Goal: Check status

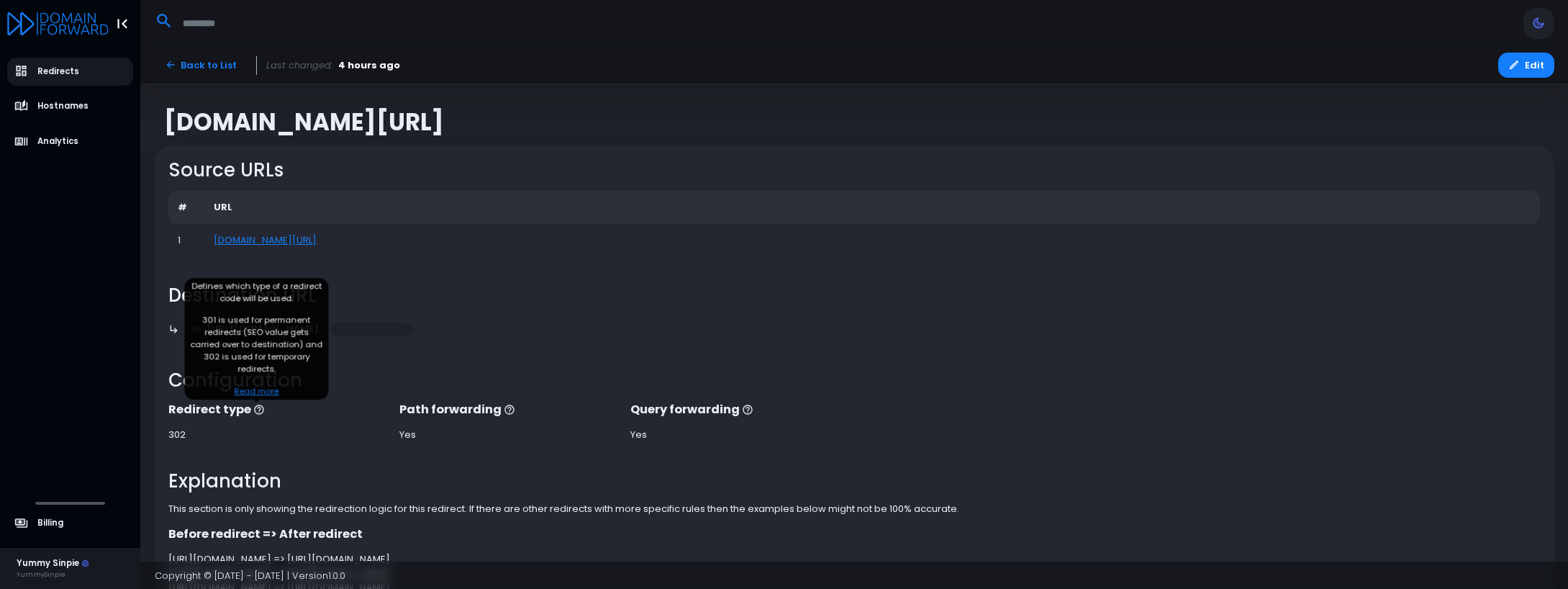
scroll to position [122, 0]
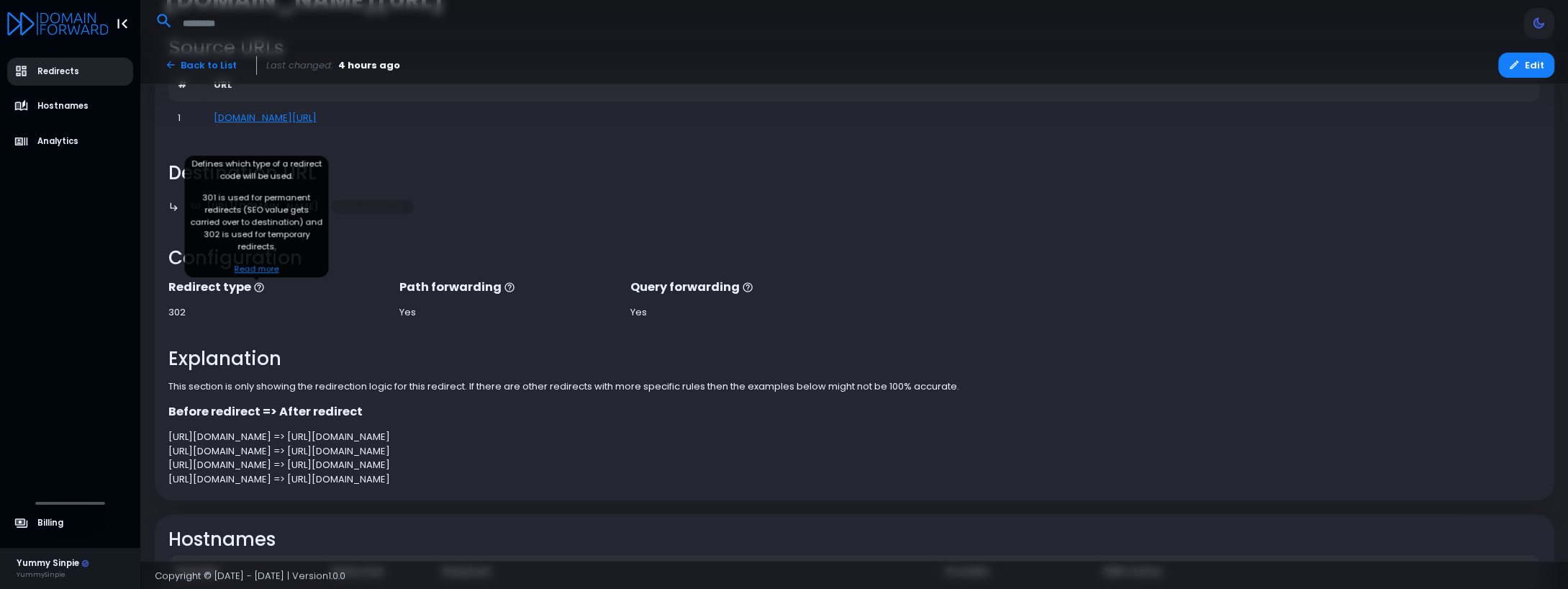
click at [26, 66] on icon "aside-dashboard" at bounding box center [21, 70] width 14 height 14
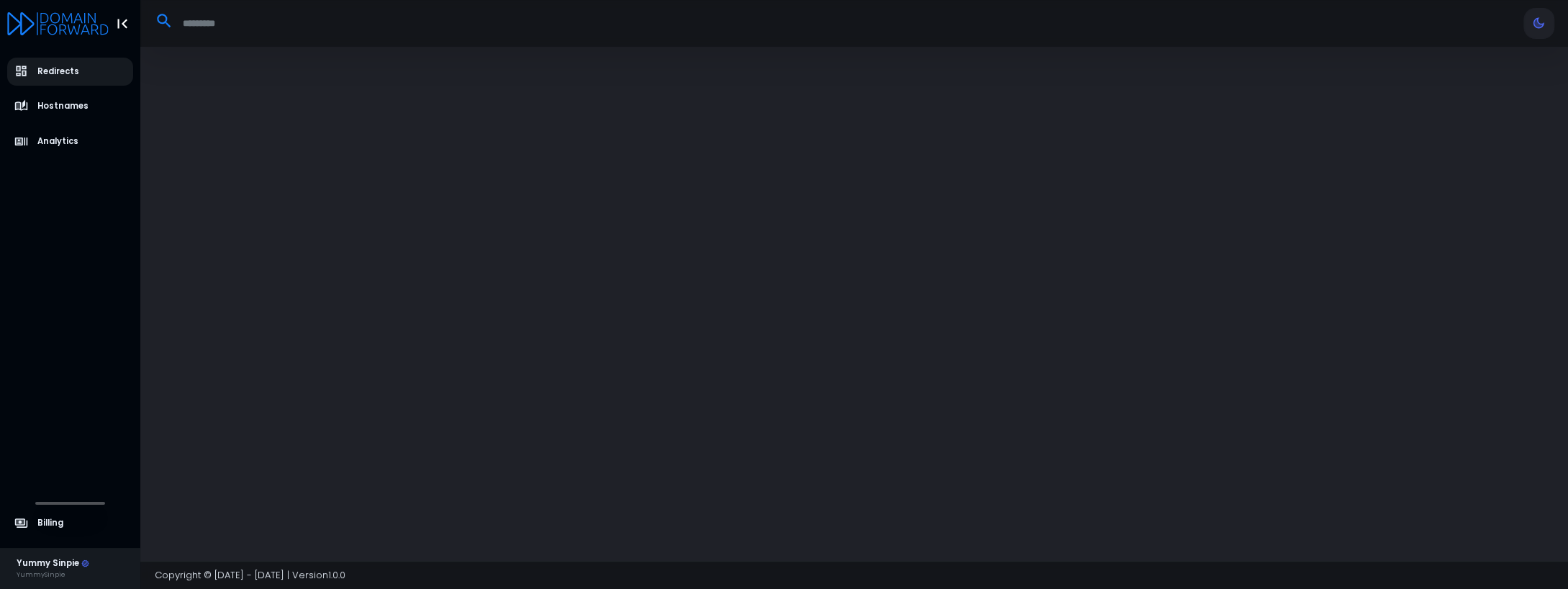
select select "**"
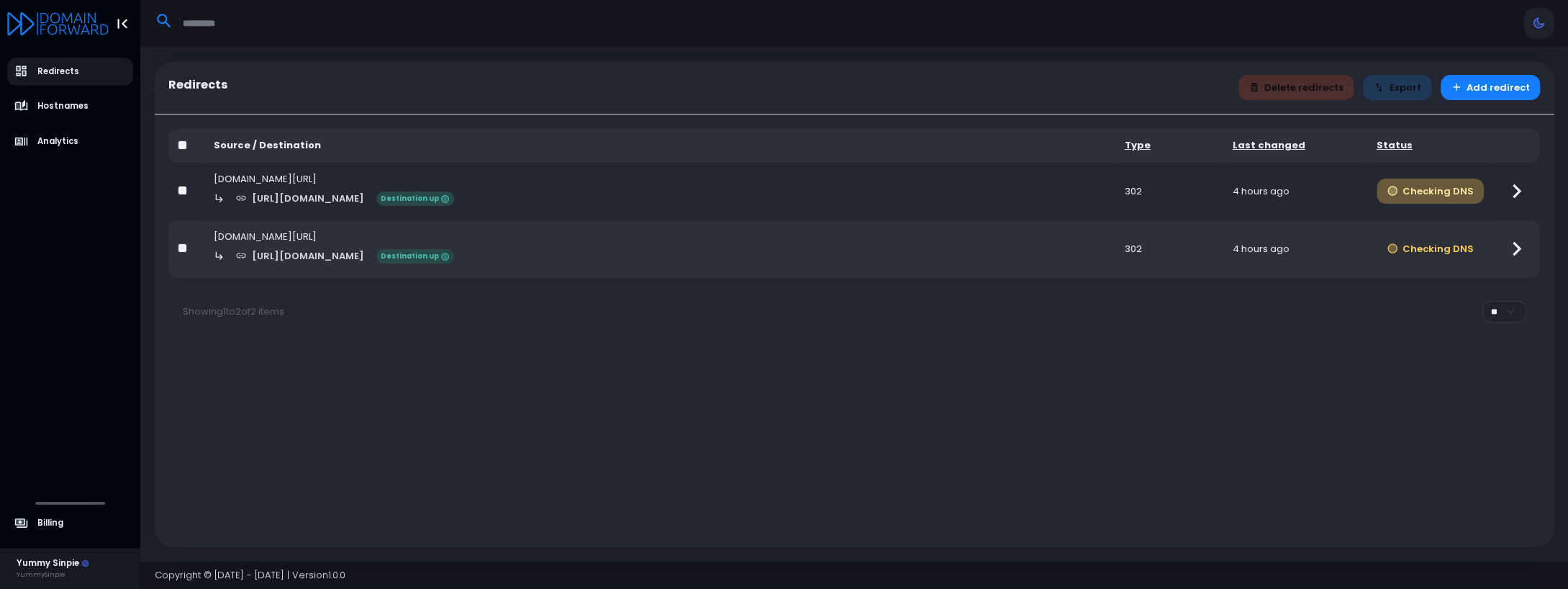
click at [1467, 194] on button "Checking DNS" at bounding box center [1430, 191] width 108 height 25
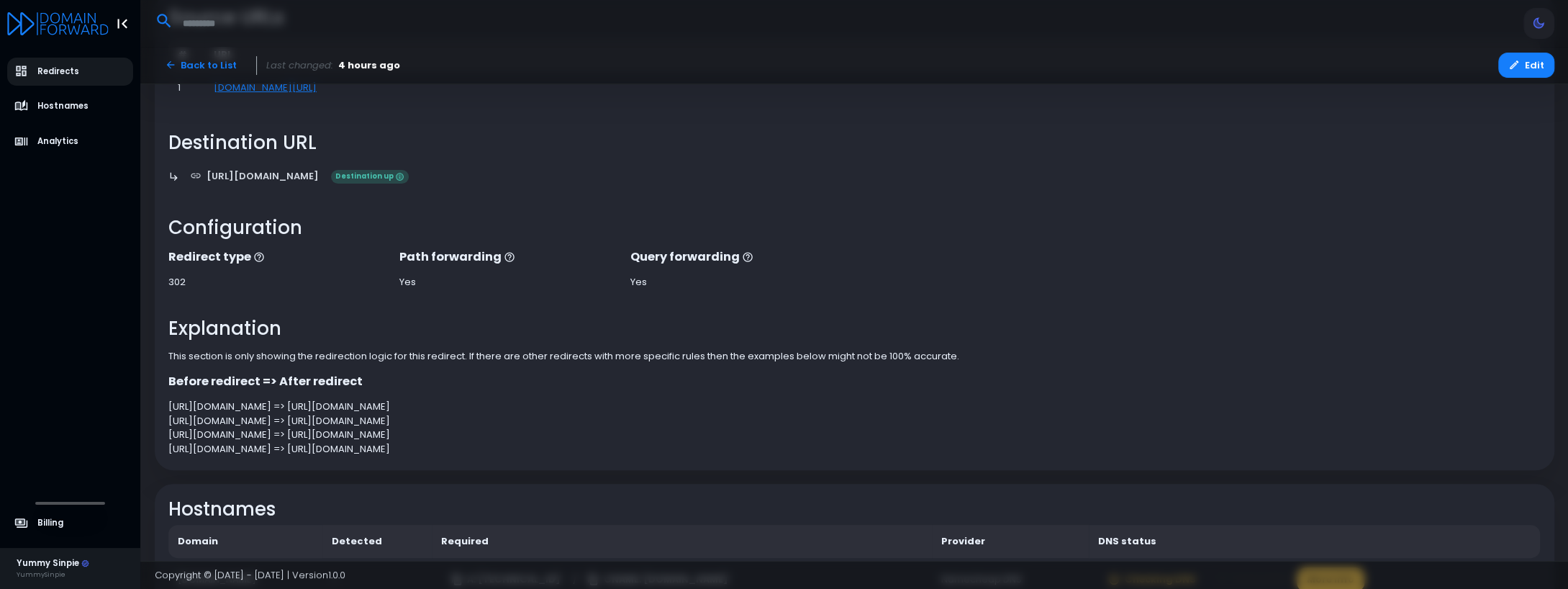
scroll to position [220, 0]
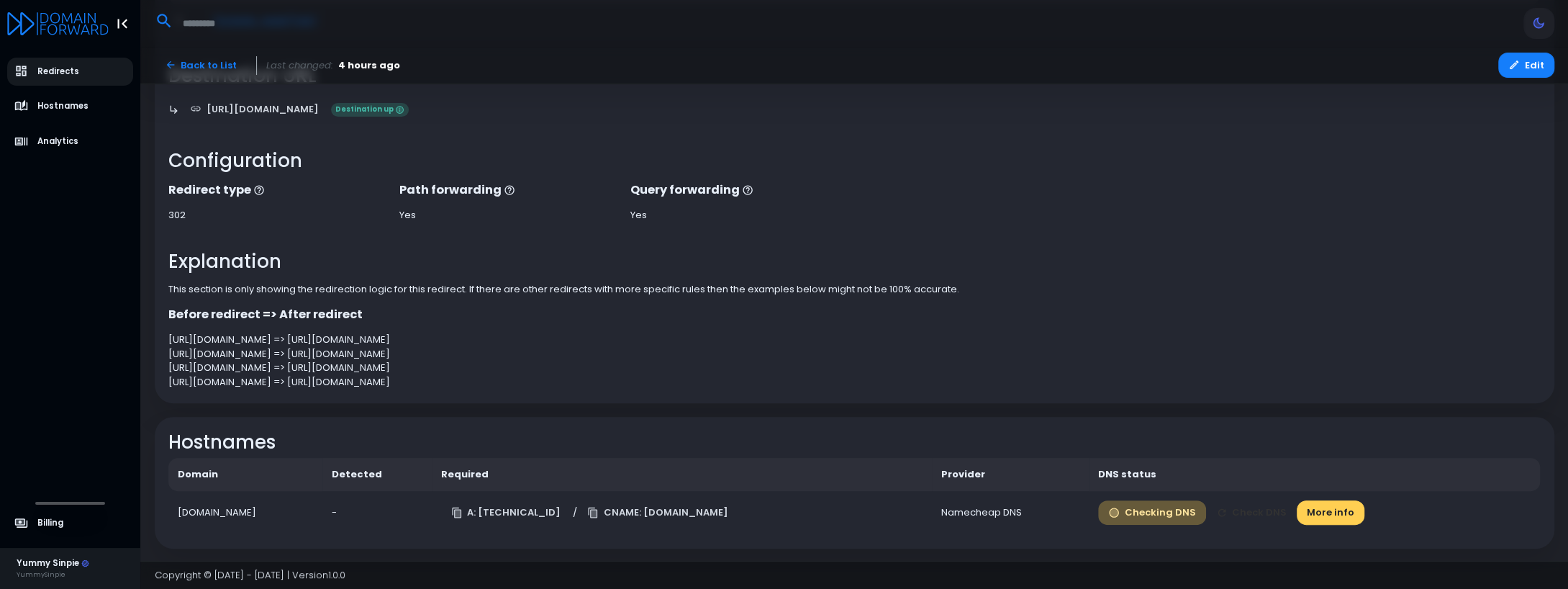
click at [1206, 513] on button "Checking DNS" at bounding box center [1152, 512] width 108 height 25
click at [1278, 514] on button "Check DNS" at bounding box center [1251, 512] width 91 height 25
click at [1120, 507] on icon "button" at bounding box center [1114, 512] width 11 height 11
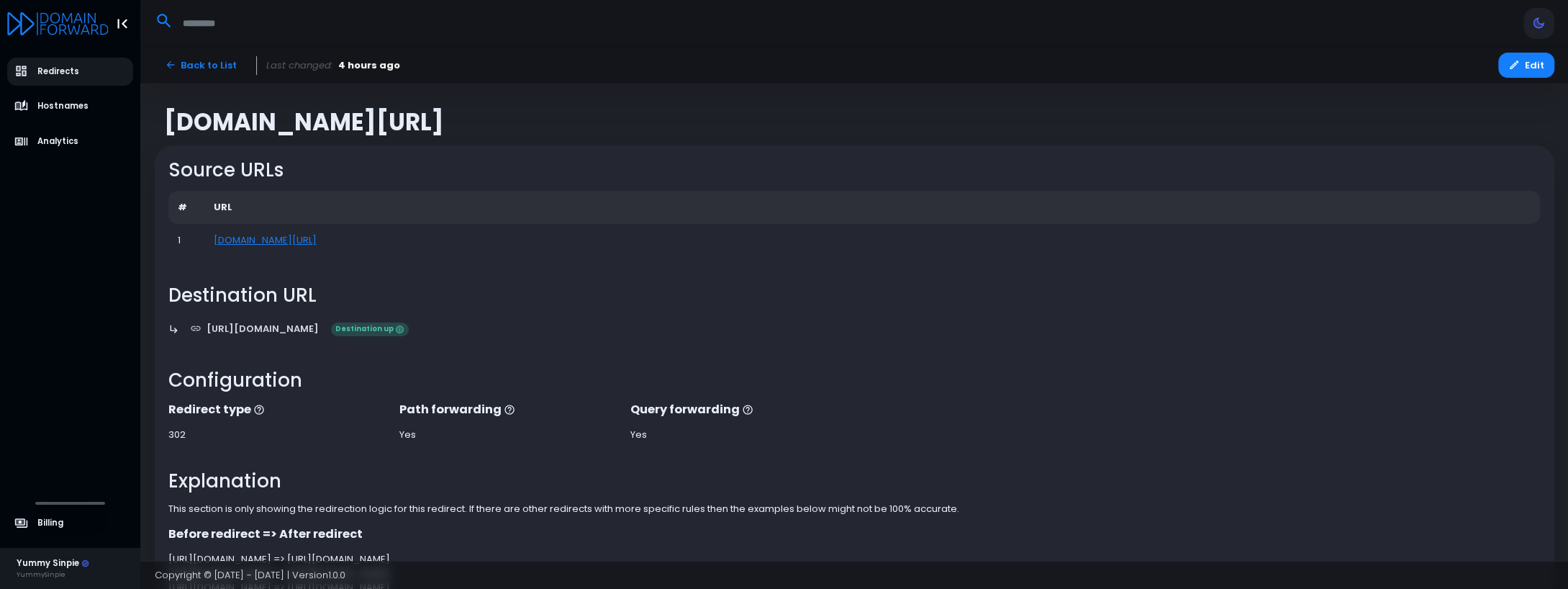
select select "**"
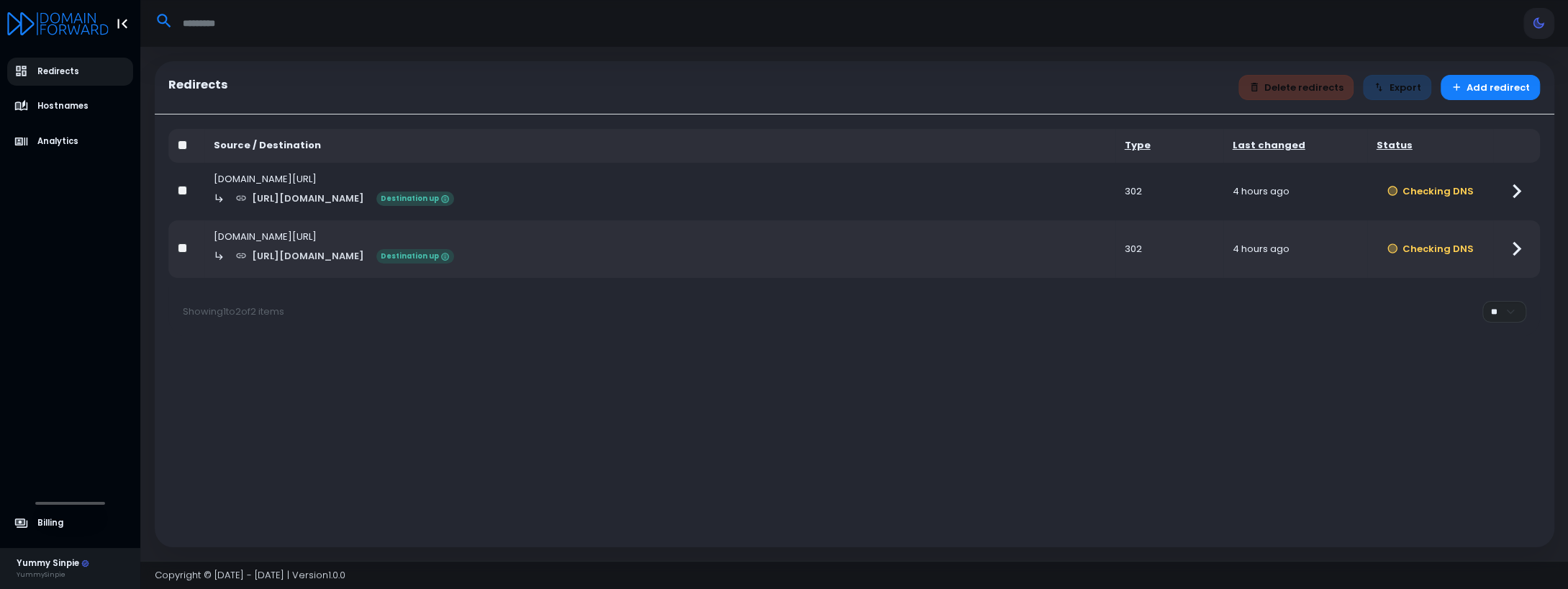
click at [305, 233] on div "[DOMAIN_NAME][URL]" at bounding box center [660, 236] width 893 height 14
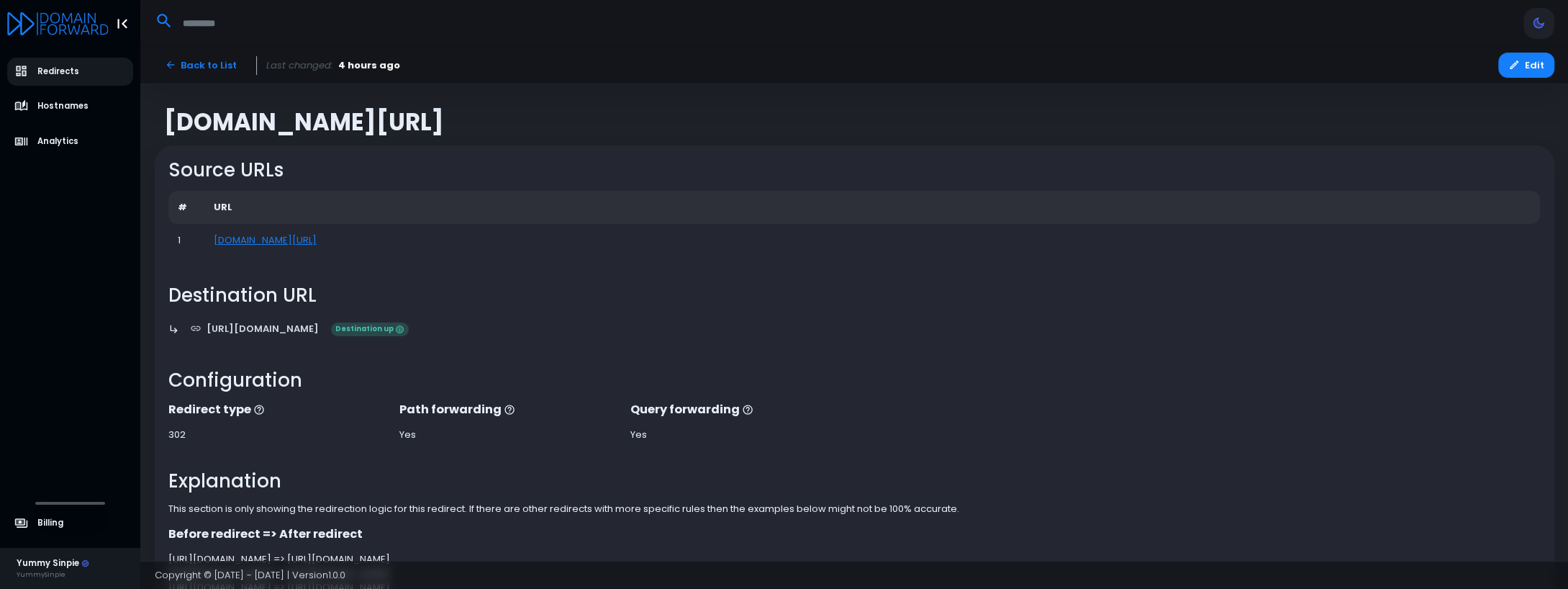
scroll to position [220, 0]
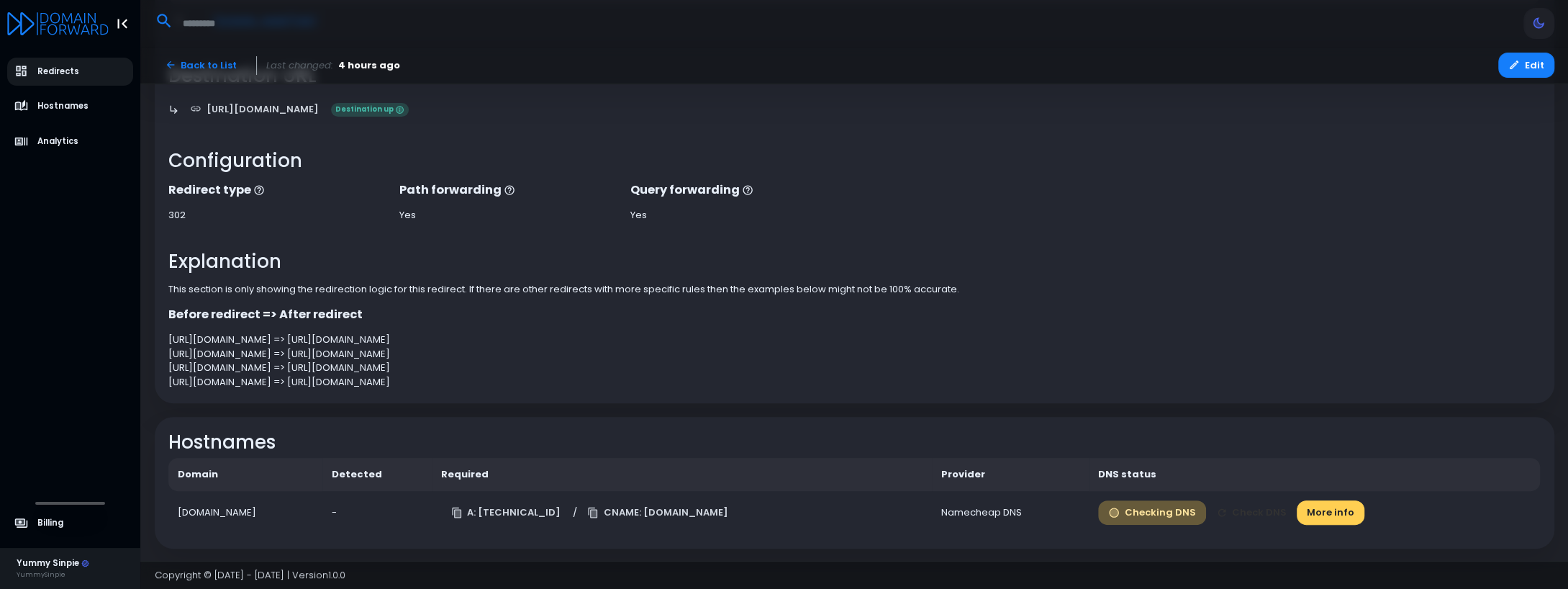
click at [1198, 522] on button "Checking DNS" at bounding box center [1152, 512] width 108 height 25
click at [1190, 509] on button "Checking DNS" at bounding box center [1152, 512] width 108 height 25
